Goal: Check status: Check status

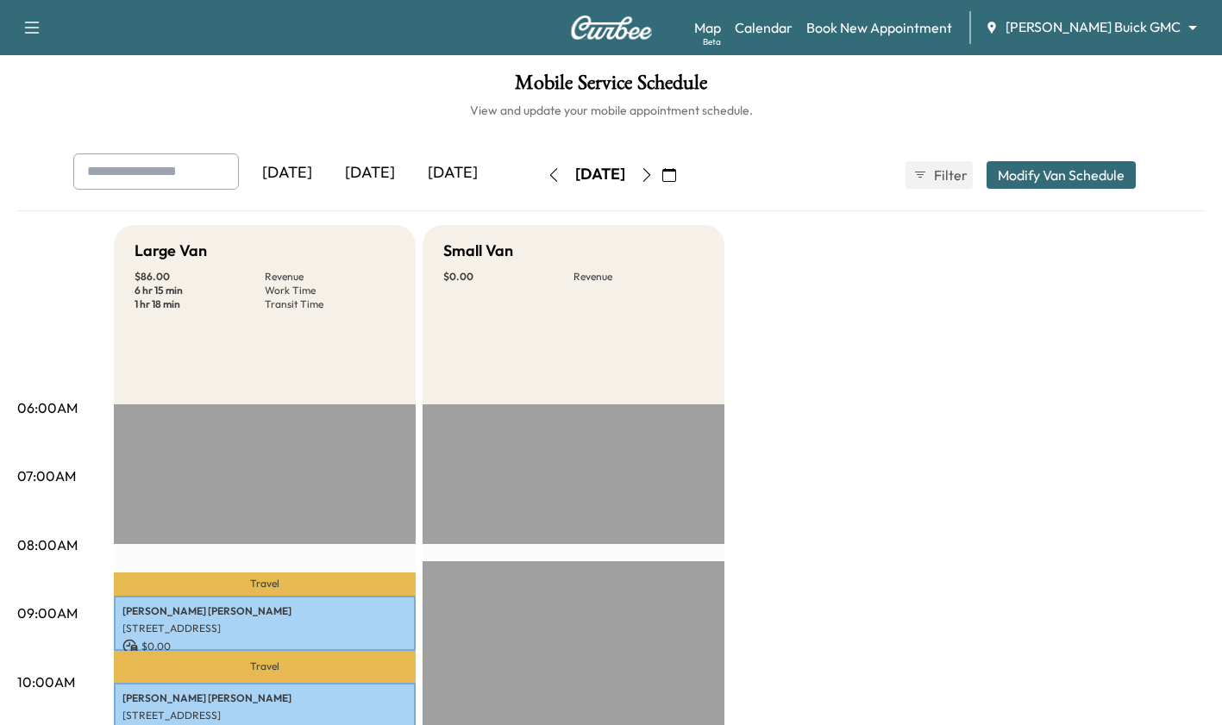
click at [1163, 30] on body "Support Log Out Map Beta Calendar Book New Appointment [PERSON_NAME] Buick GMC …" at bounding box center [611, 362] width 1222 height 725
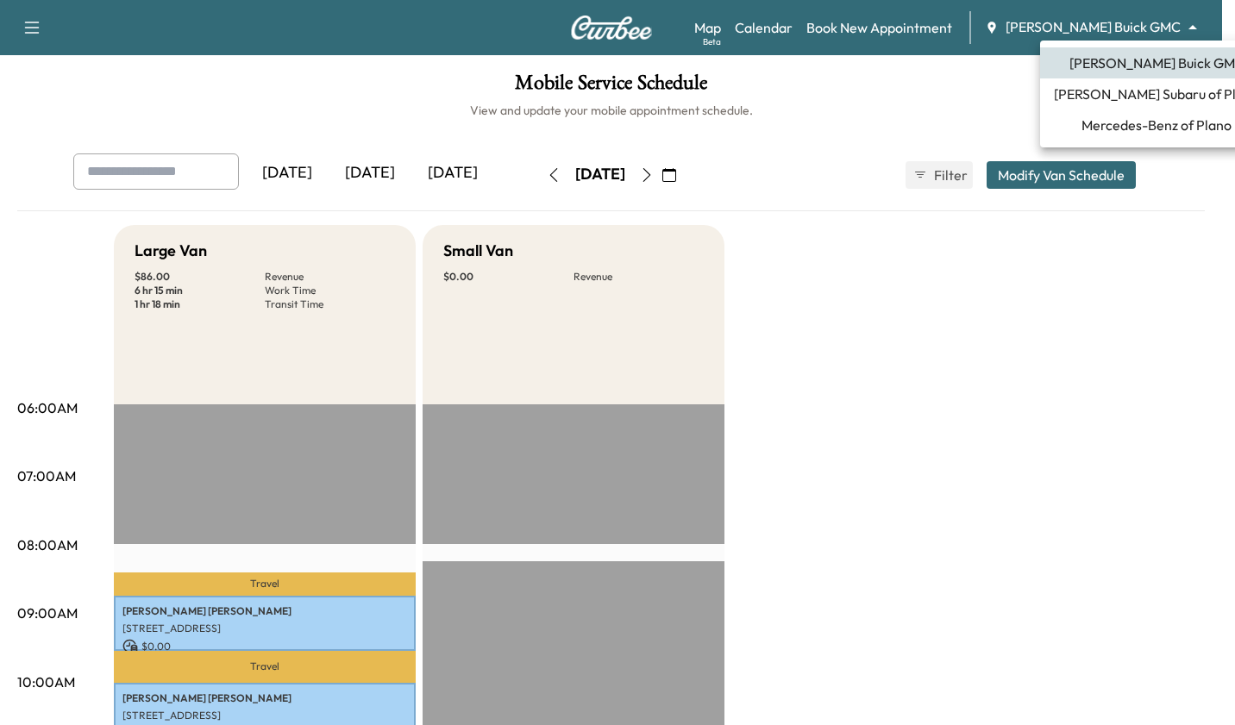
click at [1151, 135] on span "Mercedes-Benz of Plano" at bounding box center [1156, 125] width 150 height 21
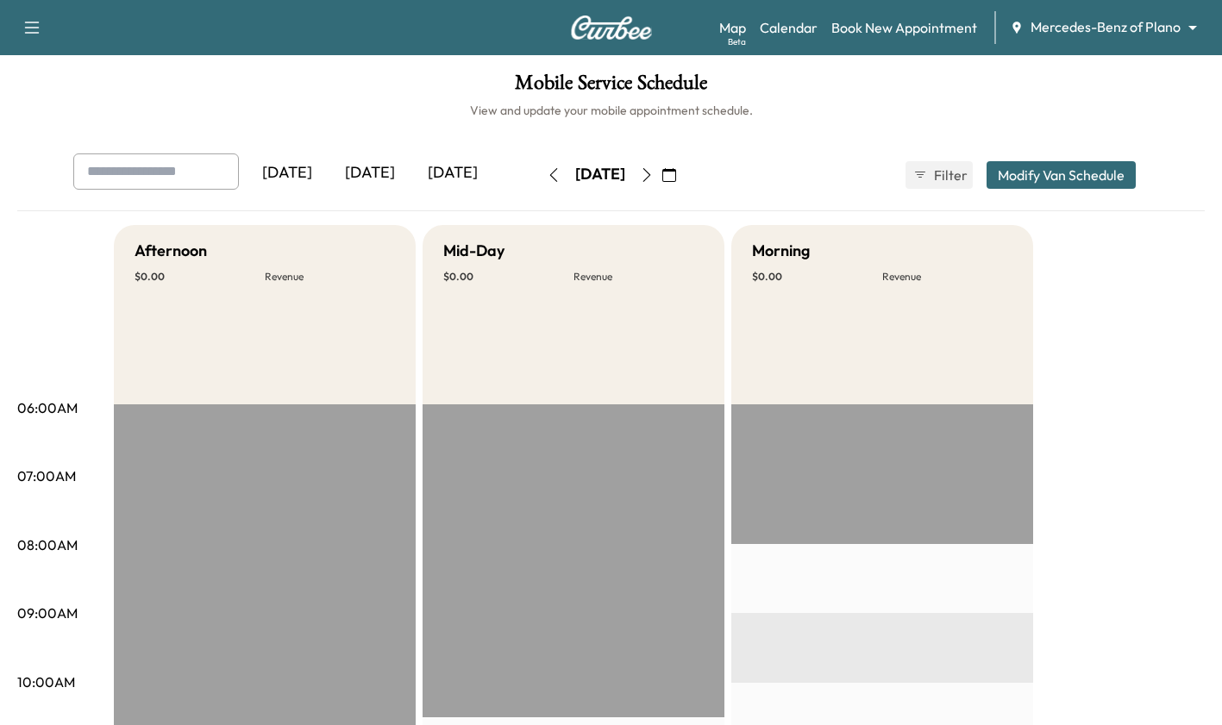
click at [378, 166] on div "[DATE]" at bounding box center [370, 174] width 83 height 40
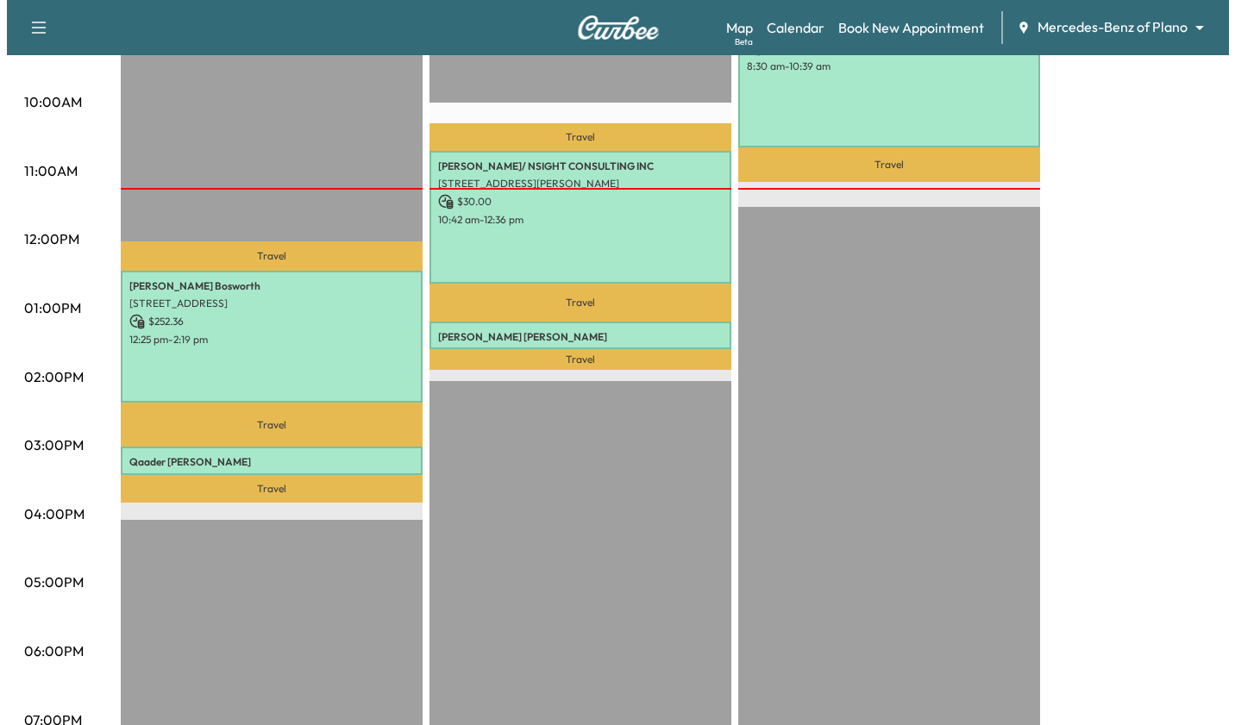
scroll to position [628, 0]
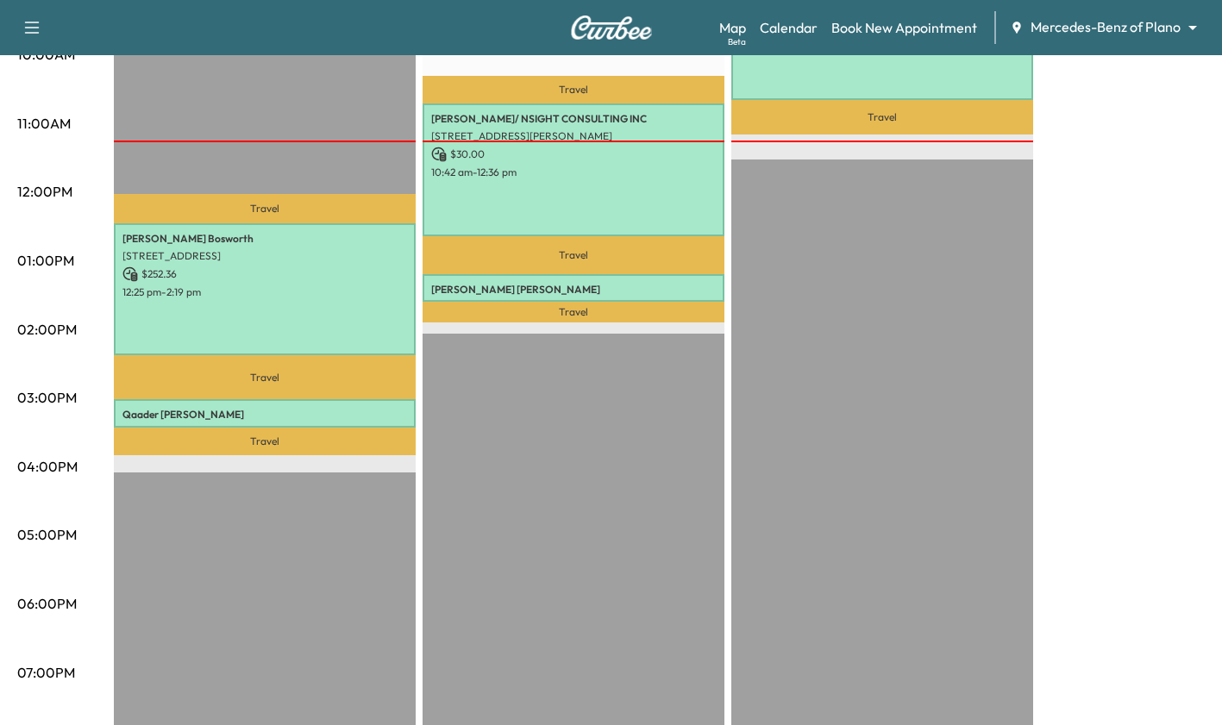
click at [312, 413] on p "[PERSON_NAME]" at bounding box center [264, 415] width 285 height 14
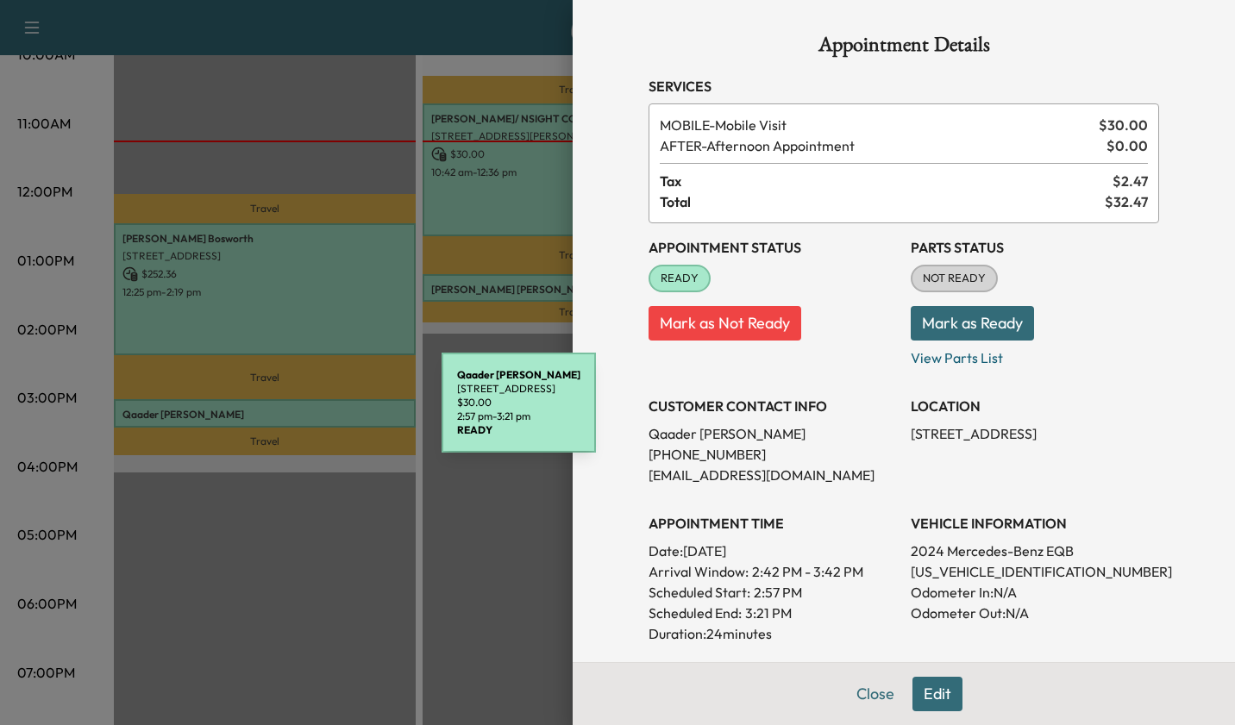
click at [843, 514] on h3 "APPOINTMENT TIME" at bounding box center [773, 523] width 248 height 21
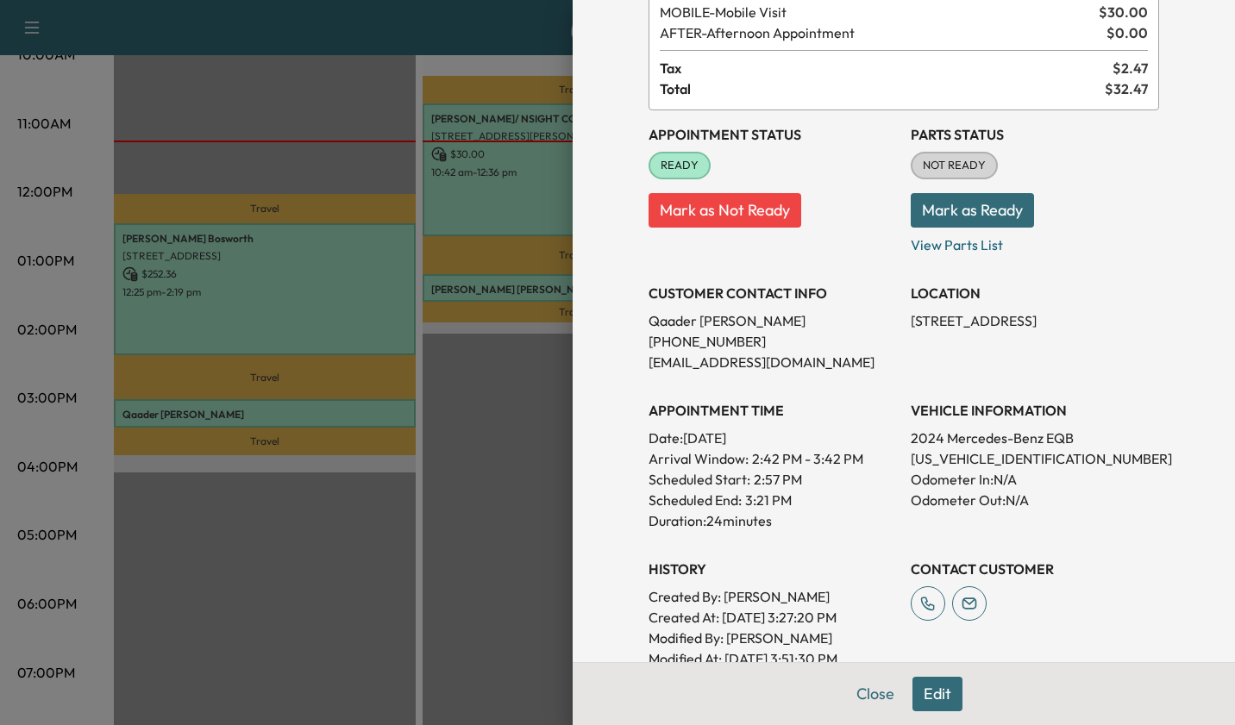
scroll to position [0, 0]
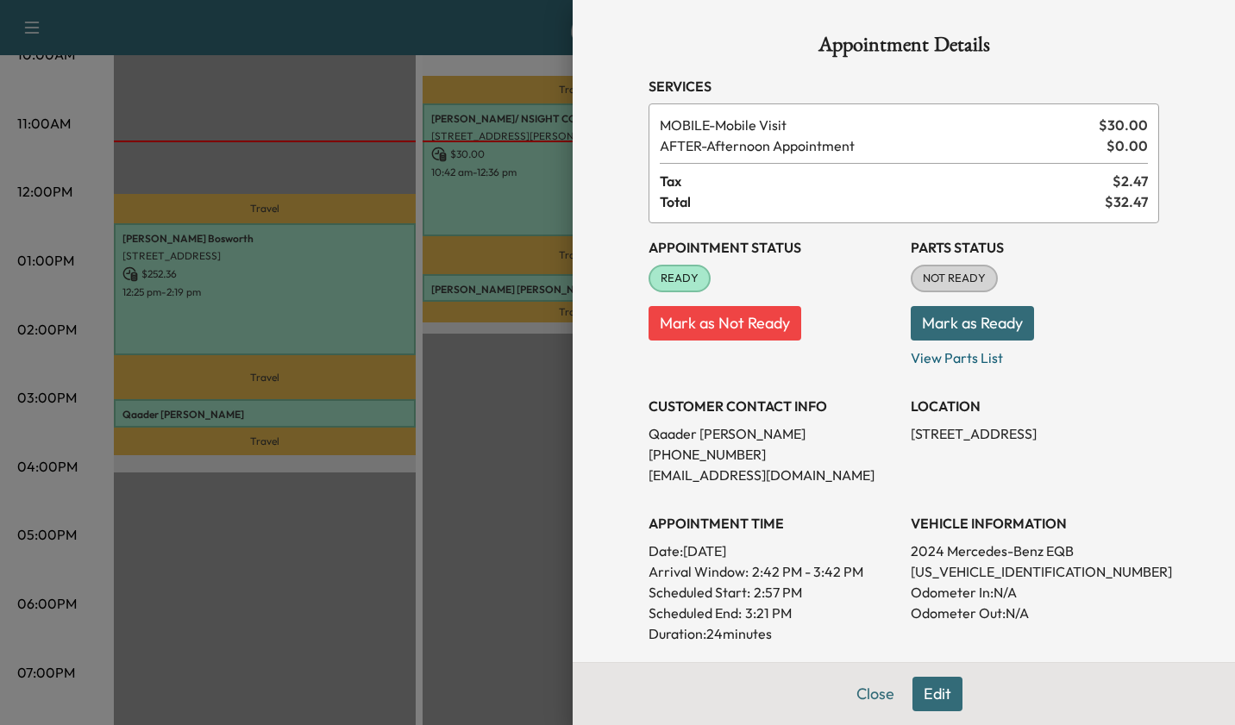
click at [746, 135] on span "AFTER - Afternoon Appointment" at bounding box center [880, 145] width 440 height 21
click at [737, 121] on span "MOBILE - Mobile Visit" at bounding box center [876, 125] width 432 height 21
click at [737, 120] on span "MOBILE - Mobile Visit" at bounding box center [876, 125] width 432 height 21
click at [739, 121] on span "MOBILE - Mobile Visit" at bounding box center [876, 125] width 432 height 21
